Goal: Complete application form

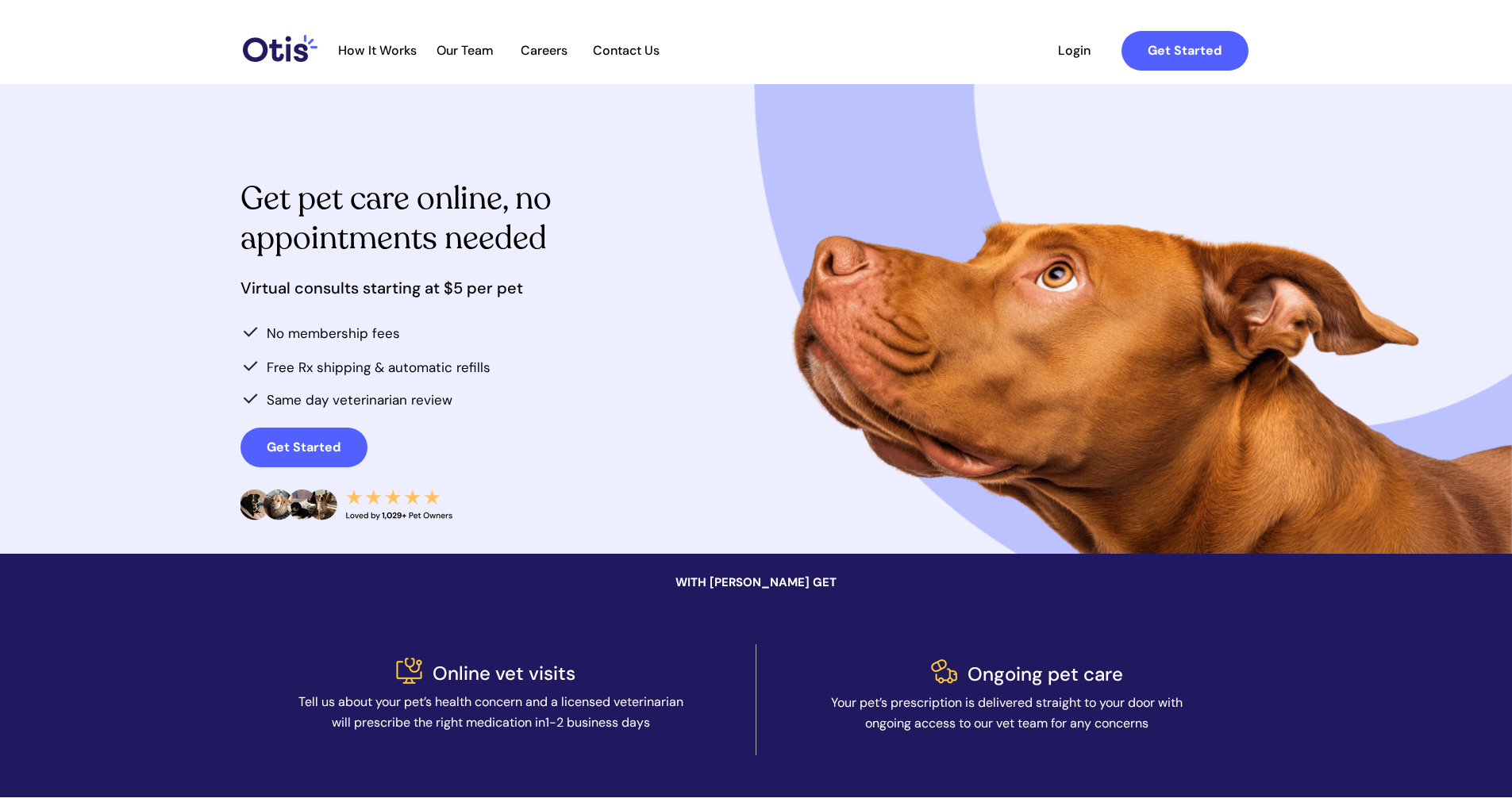
click at [382, 60] on div at bounding box center [793, 51] width 941 height 59
click at [383, 49] on span "How It Works" at bounding box center [377, 50] width 95 height 15
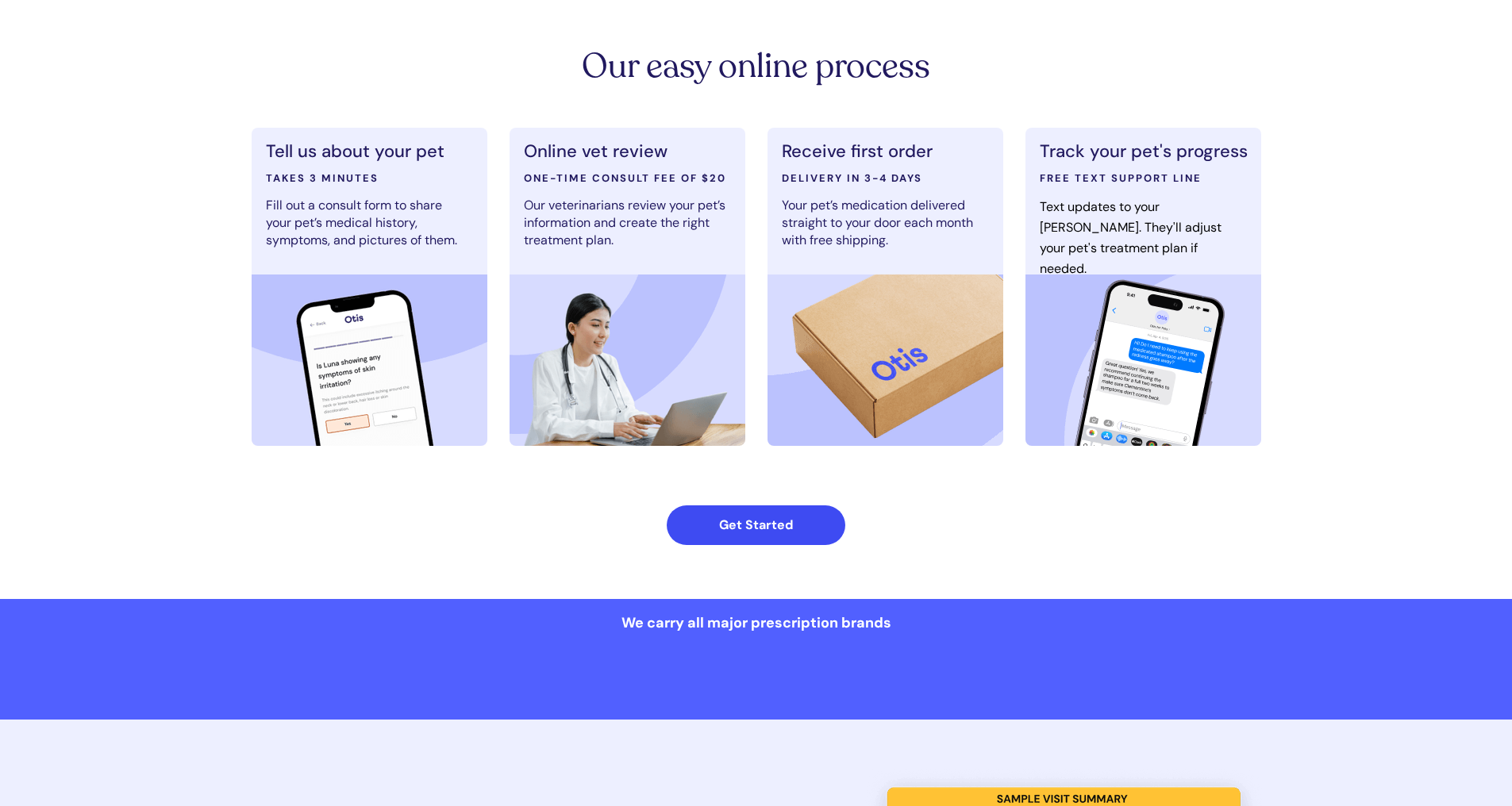
click at [787, 533] on strong "Get Started" at bounding box center [756, 525] width 74 height 17
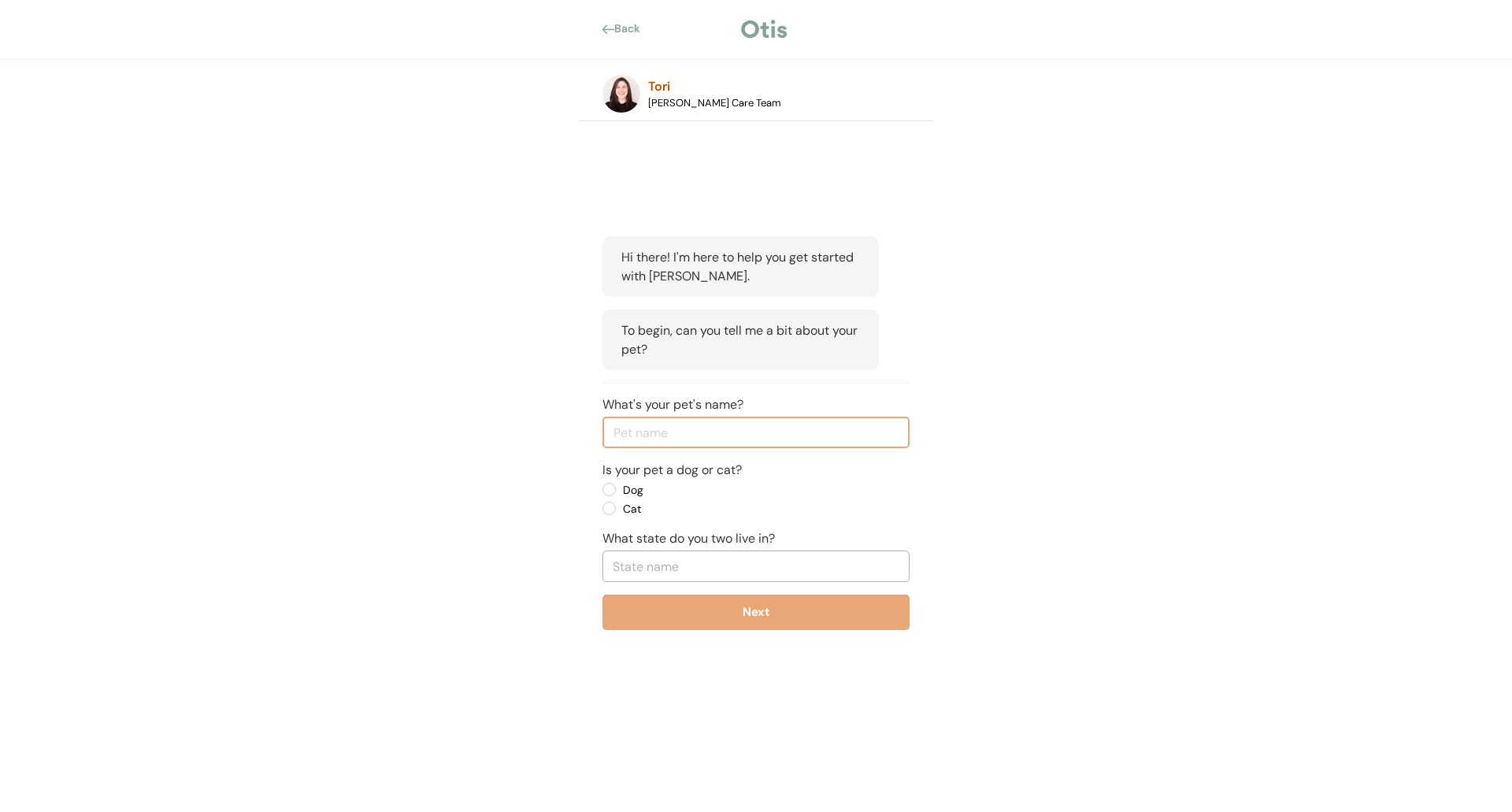
click at [683, 437] on input "input" at bounding box center [756, 432] width 307 height 32
type input "Haliyah"
click at [618, 487] on label "Dog" at bounding box center [689, 490] width 141 height 11
click at [601, 487] on input "Dog" at bounding box center [595, 490] width 10 height 10
radio input "true"
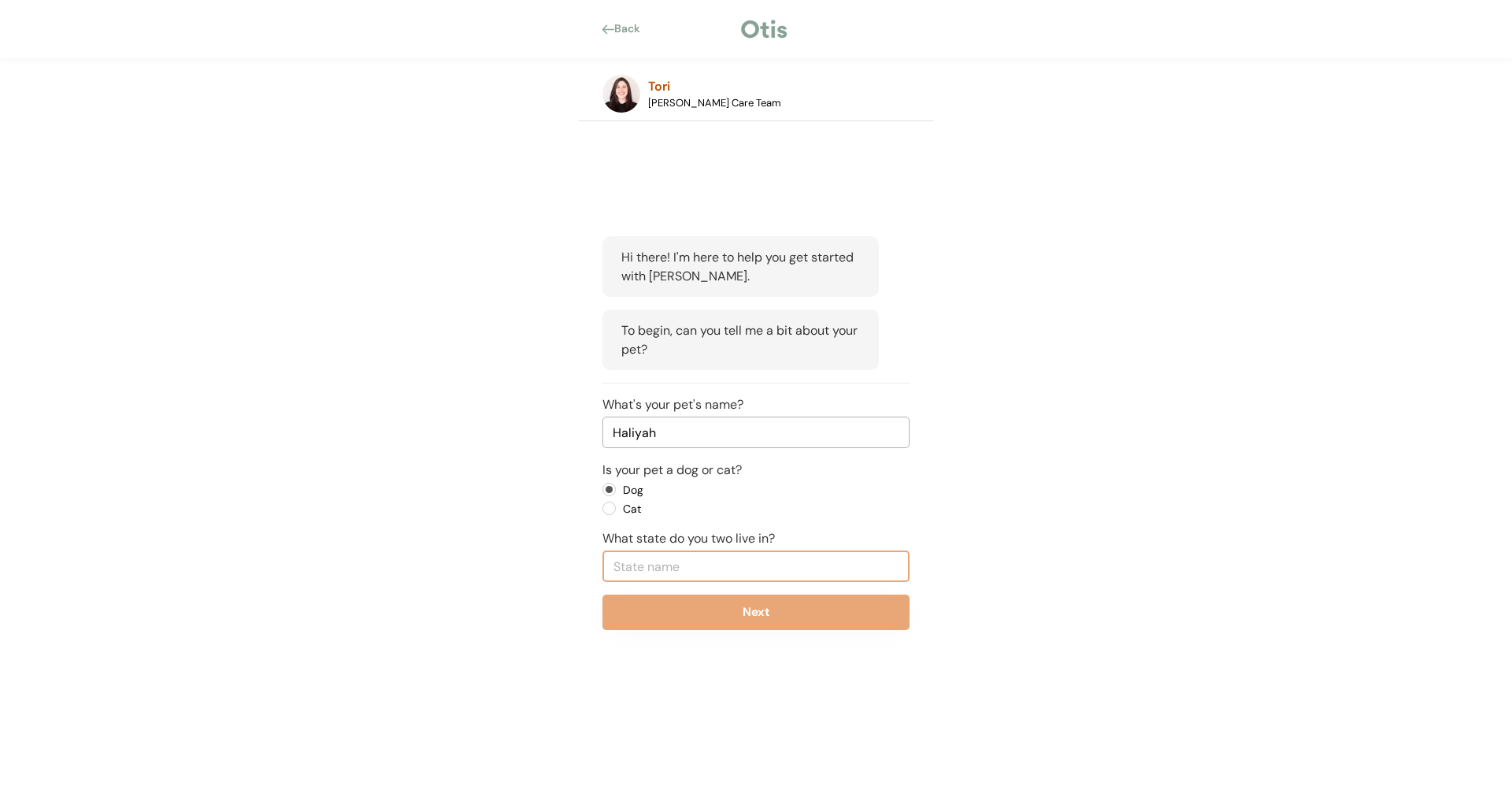
click at [638, 568] on input "text" at bounding box center [756, 566] width 307 height 32
click at [648, 608] on p "Oregon" at bounding box center [756, 598] width 307 height 22
type input "Oregon"
click at [653, 612] on button "Next" at bounding box center [756, 612] width 307 height 36
